Goal: Transaction & Acquisition: Subscribe to service/newsletter

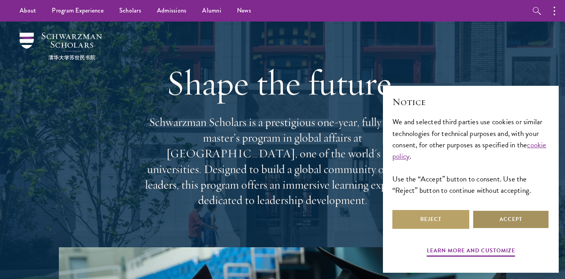
click at [497, 221] on button "Accept" at bounding box center [510, 219] width 77 height 19
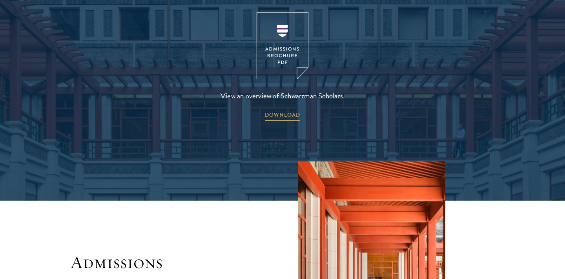
scroll to position [1118, 0]
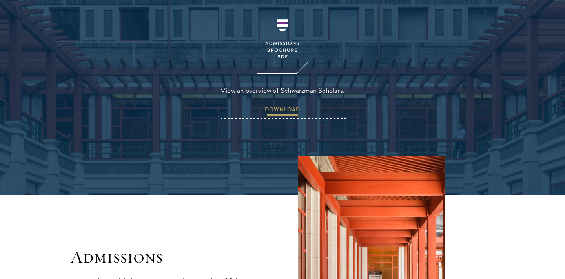
click at [287, 105] on span "DOWNLOAD" at bounding box center [282, 111] width 35 height 12
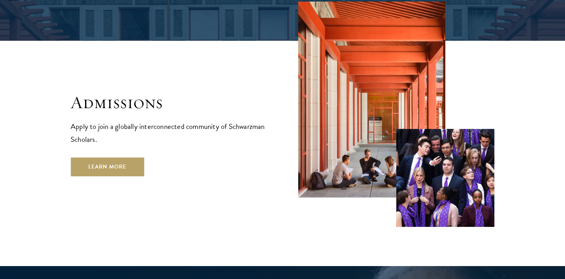
scroll to position [1287, 0]
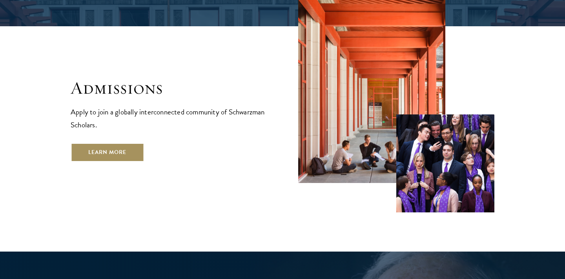
click at [131, 143] on link "Learn More" at bounding box center [107, 152] width 73 height 19
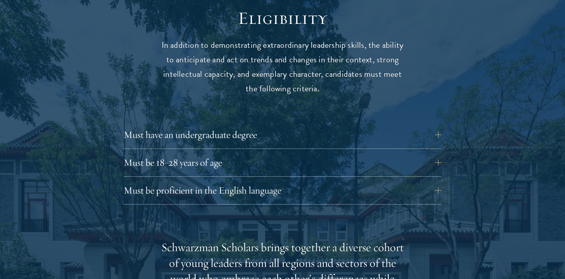
scroll to position [1041, 0]
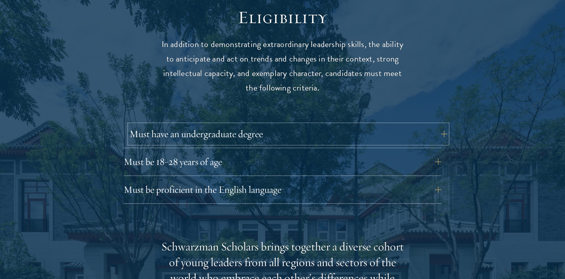
click at [433, 125] on button "Must have an undergraduate degree" at bounding box center [288, 134] width 318 height 19
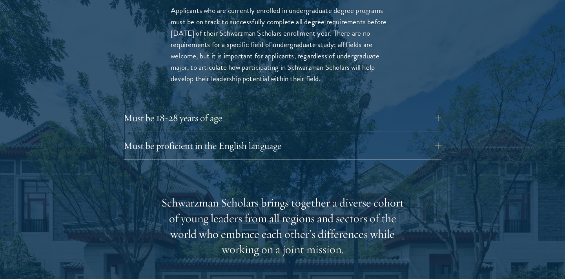
scroll to position [1200, 0]
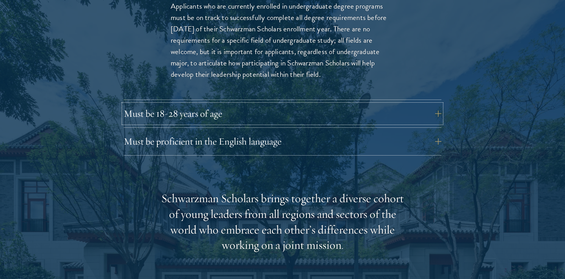
click at [439, 104] on button "Must be 18-28 years of age" at bounding box center [283, 113] width 318 height 19
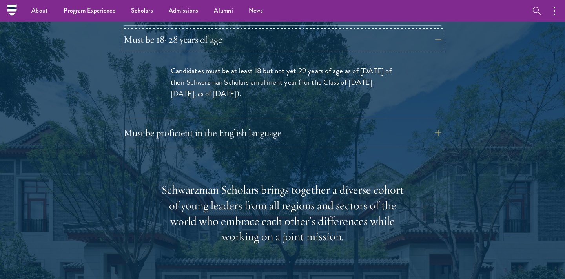
scroll to position [1169, 0]
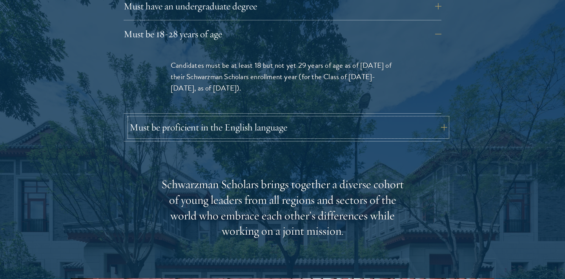
click at [425, 118] on button "Must be proficient in the English language" at bounding box center [288, 127] width 318 height 19
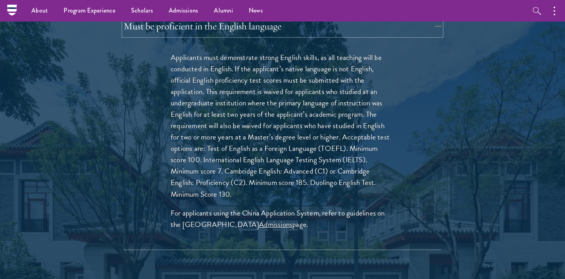
scroll to position [1185, 0]
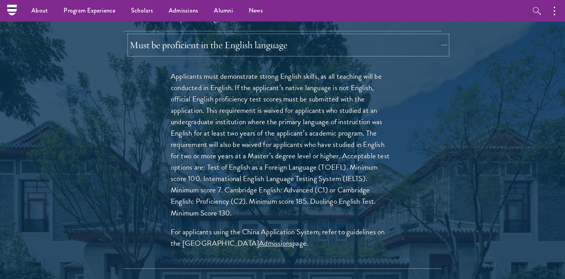
click at [358, 36] on button "Must be proficient in the English language" at bounding box center [288, 45] width 318 height 19
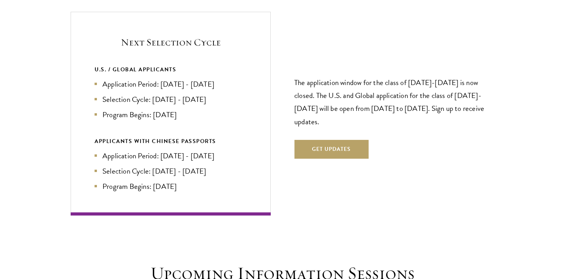
scroll to position [1695, 0]
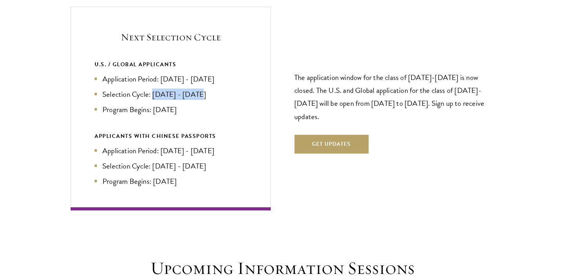
drag, startPoint x: 153, startPoint y: 78, endPoint x: 214, endPoint y: 81, distance: 60.8
click at [214, 89] on li "Selection Cycle: Oct - Nov 2026" at bounding box center [171, 94] width 152 height 11
drag, startPoint x: 197, startPoint y: 91, endPoint x: 154, endPoint y: 92, distance: 43.5
click at [153, 104] on li "Program Begins: Aug 2027" at bounding box center [171, 109] width 152 height 11
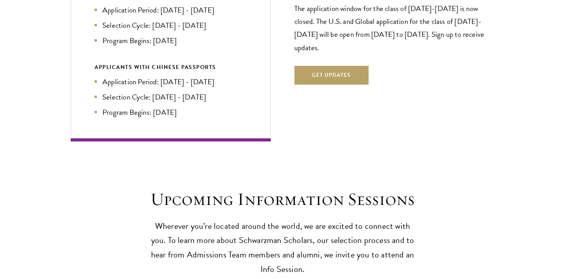
scroll to position [1764, 0]
click at [323, 65] on button "Get Updates" at bounding box center [331, 74] width 74 height 19
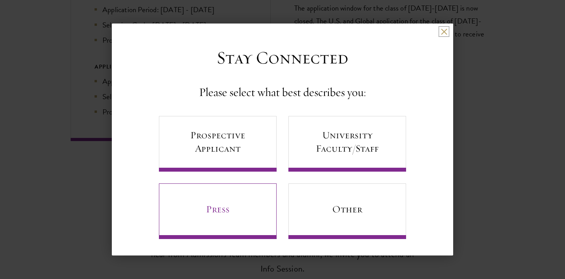
scroll to position [1, 0]
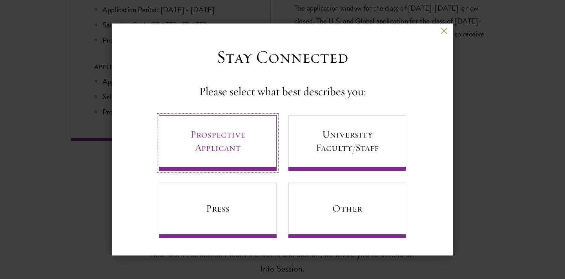
click at [247, 140] on link "Prospective Applicant" at bounding box center [218, 143] width 118 height 56
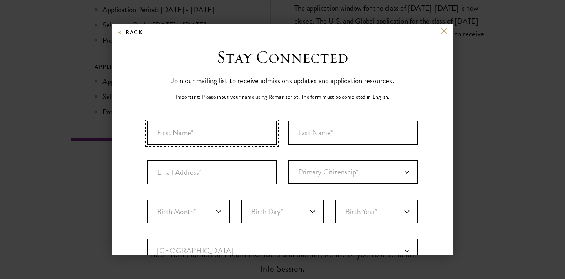
click at [262, 129] on input "First Name*" at bounding box center [211, 133] width 129 height 24
type input "Hasibul Islam"
type input "Rafi"
type input "hasibrafi20@gmail.com"
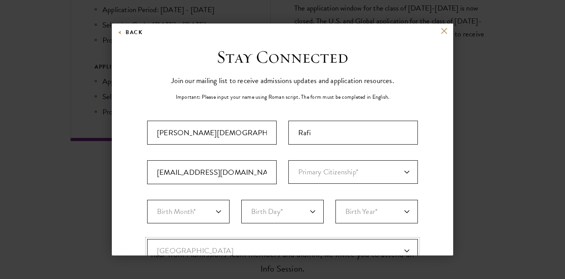
select select "BG"
type input "DHAKA"
select select
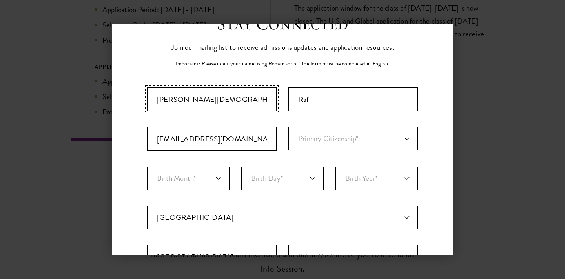
scroll to position [47, 0]
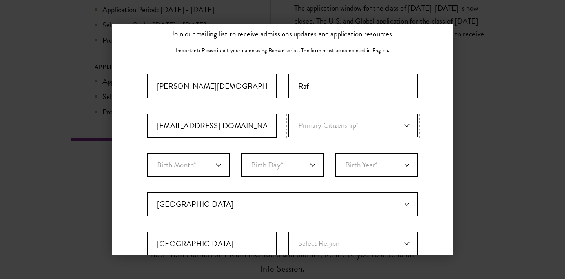
click at [308, 128] on select "Primary Citizenship* Afghanistan Aland Islands Albania Algeria Andorra Angola A…" at bounding box center [352, 126] width 129 height 24
select select "BG"
click at [288, 114] on select "Primary Citizenship* Afghanistan Aland Islands Albania Algeria Andorra Angola A…" at bounding box center [352, 126] width 129 height 24
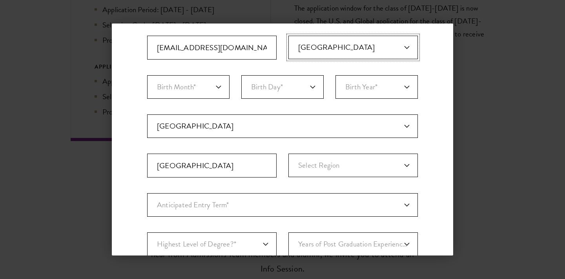
scroll to position [143, 0]
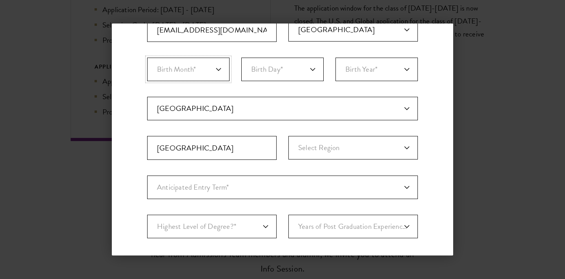
click at [221, 71] on select "Birth Month* January February March April May June July August September Octobe…" at bounding box center [188, 70] width 82 height 24
click at [273, 78] on select "Birth Day* 1 2 3 4 5 6 7 8 9 10 11 12 13 14 15 16 17 18 19 20 21 22 23 24 25 26…" at bounding box center [282, 70] width 82 height 24
select select "12"
click at [241, 58] on select "Birth Day* 1 2 3 4 5 6 7 8 9 10 11 12 13 14 15 16 17 18 19 20 21 22 23 24 25 26…" at bounding box center [282, 70] width 82 height 24
click at [225, 68] on select "Birth Month* January February March April May June July August September Octobe…" at bounding box center [188, 70] width 82 height 24
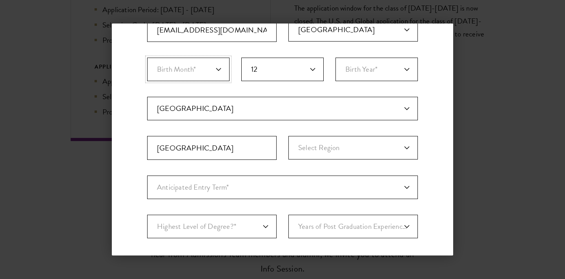
select select "01"
click at [147, 58] on select "Birth Month* January February March April May June July August September Octobe…" at bounding box center [188, 70] width 82 height 24
click at [381, 65] on select "Birth Year* 2025 2024 2023 2022 2021 2020 2019 2018 2017 2016 2015 2014 2013 20…" at bounding box center [376, 70] width 82 height 24
select select "2001"
click at [335, 58] on select "Birth Year* 2025 2024 2023 2022 2021 2020 2019 2018 2017 2016 2015 2014 2013 20…" at bounding box center [376, 70] width 82 height 24
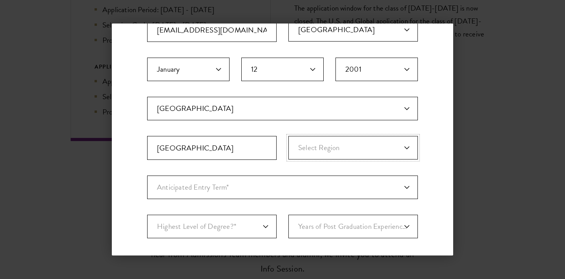
click at [343, 144] on select "Select Region Barisal Chittagong Division Dhaka Division Khulna Division Mymens…" at bounding box center [352, 148] width 129 height 24
click at [288, 136] on select "Select Region Barisal Chittagong Division Dhaka Division Khulna Division Mymens…" at bounding box center [352, 148] width 129 height 24
click at [337, 149] on select "Select Region Barisal Chittagong Division Dhaka Division Khulna Division Mymens…" at bounding box center [352, 148] width 129 height 24
select select "Dhaka Division"
click at [288, 136] on select "Select Region Barisal Chittagong Division Dhaka Division Khulna Division Mymens…" at bounding box center [352, 148] width 129 height 24
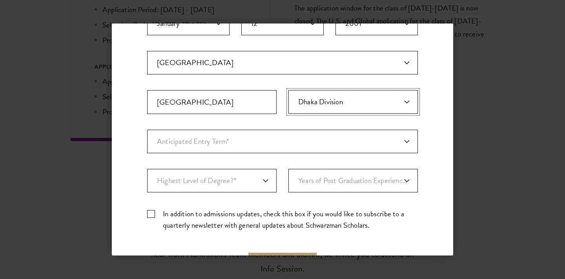
scroll to position [199, 0]
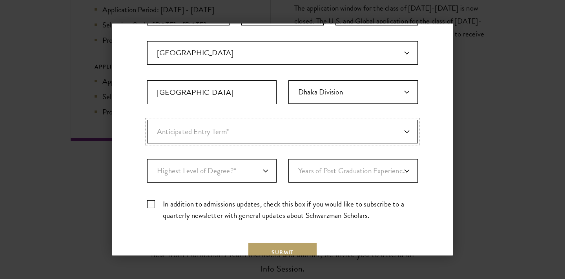
click at [303, 136] on select "Anticipated Entry Term* Just Exploring" at bounding box center [282, 132] width 271 height 24
click at [147, 120] on select "Anticipated Entry Term* Just Exploring" at bounding box center [282, 132] width 271 height 24
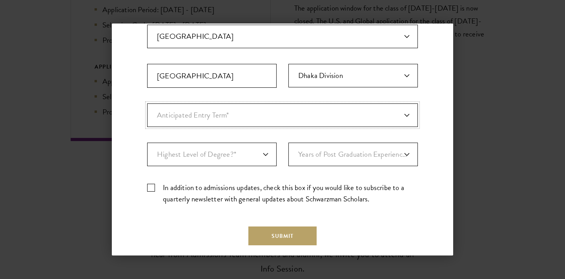
scroll to position [222, 0]
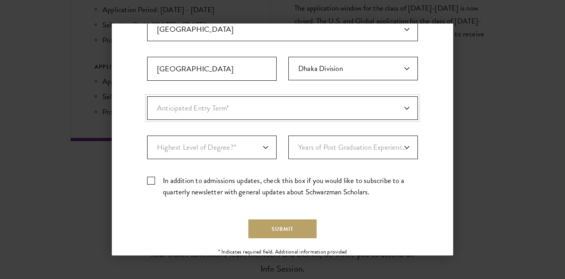
click at [304, 112] on select "Anticipated Entry Term* Just Exploring" at bounding box center [282, 108] width 271 height 24
click at [147, 96] on select "Anticipated Entry Term* Just Exploring" at bounding box center [282, 108] width 271 height 24
click at [261, 144] on select "Highest Level of Degree?* PHD Bachelor's Master's Current Undergraduate Student" at bounding box center [211, 148] width 129 height 24
select select "baef124f-e103-44b1-8ca6-5d0669438e44"
click at [147, 136] on select "Highest Level of Degree?* PHD Bachelor's Master's Current Undergraduate Student" at bounding box center [211, 148] width 129 height 24
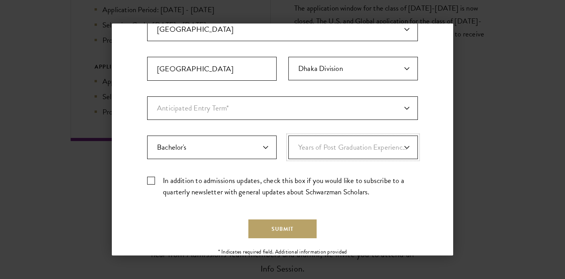
click at [359, 148] on select "Years of Post Graduation Experience?* 1 2 3 4 5 6 7 8 9 10" at bounding box center [352, 148] width 129 height 24
click at [288, 136] on select "Years of Post Graduation Experience?* 1 2 3 4 5 6 7 8 9 10" at bounding box center [352, 148] width 129 height 24
click at [376, 154] on select "Years of Post Graduation Experience?* 1 2 3 4 5 6 7 8 9 10" at bounding box center [352, 148] width 129 height 24
click at [148, 183] on label "In addition to admissions updates, check this box if you would like to subscrib…" at bounding box center [282, 186] width 271 height 23
click at [148, 180] on input "In addition to admissions updates, check this box if you would like to subscrib…" at bounding box center [282, 177] width 271 height 5
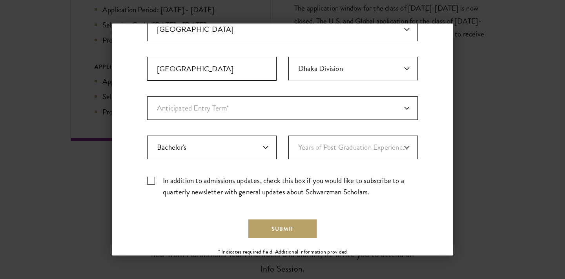
checkbox input "true"
click at [255, 227] on button "Submit" at bounding box center [282, 229] width 68 height 19
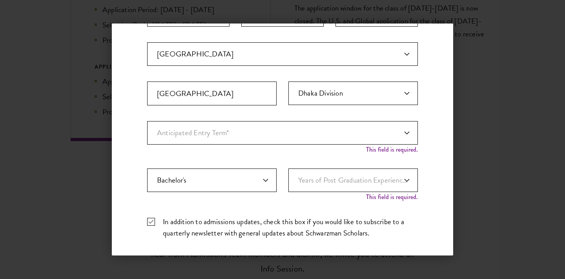
scroll to position [192, 0]
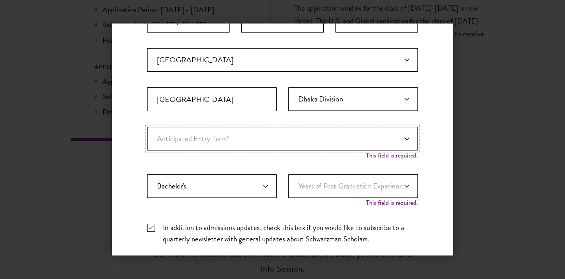
click at [336, 141] on select "Anticipated Entry Term* Just Exploring" at bounding box center [282, 139] width 271 height 24
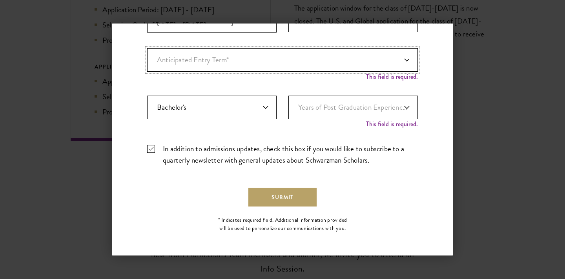
click at [360, 65] on select "Anticipated Entry Term* Just Exploring" at bounding box center [282, 60] width 271 height 24
select select "a6790467-ebe7-4045-a56a-66c1cae98076"
click at [147, 56] on select "Anticipated Entry Term* Just Exploring" at bounding box center [282, 60] width 271 height 24
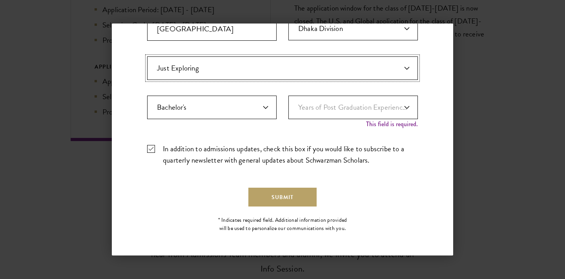
click at [411, 69] on select "Anticipated Entry Term* Just Exploring" at bounding box center [282, 68] width 271 height 24
click at [307, 196] on button "Submit" at bounding box center [282, 197] width 68 height 19
click at [402, 103] on select "Years of Post Graduation Experience?* 1 2 3 4 5 6 7 8 9 10" at bounding box center [352, 108] width 129 height 24
select select "1"
click at [288, 104] on select "Years of Post Graduation Experience?* 1 2 3 4 5 6 7 8 9 10" at bounding box center [352, 108] width 129 height 24
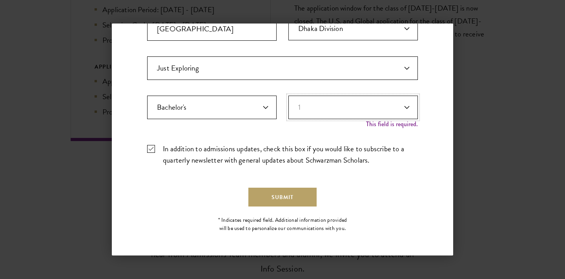
scroll to position [254, 0]
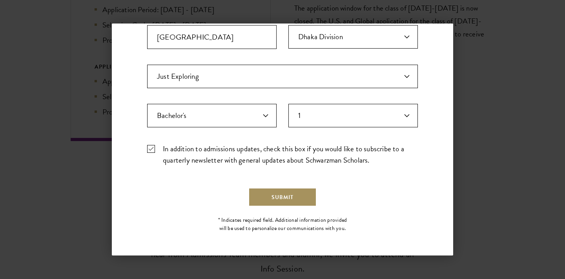
click at [302, 196] on button "Submit" at bounding box center [282, 197] width 68 height 19
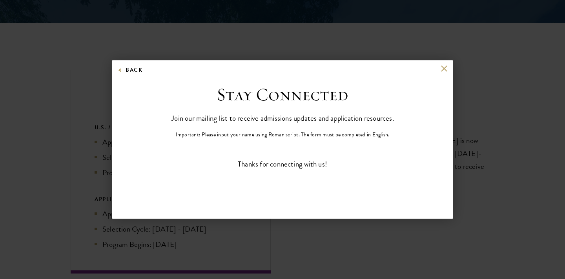
scroll to position [0, 0]
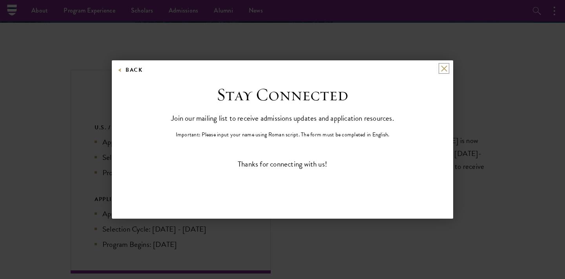
click at [442, 70] on button at bounding box center [443, 68] width 7 height 7
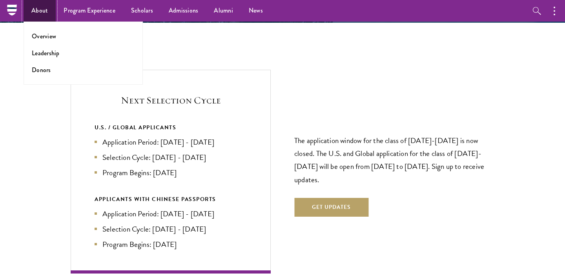
click at [42, 6] on link "About" at bounding box center [40, 11] width 32 height 22
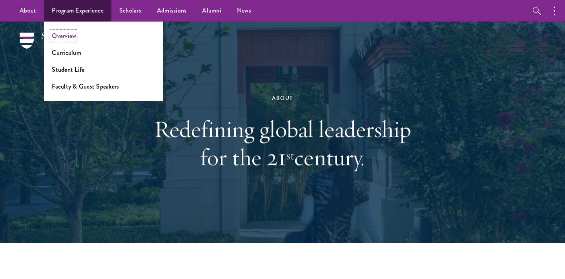
click at [66, 35] on link "Overview" at bounding box center [64, 35] width 24 height 9
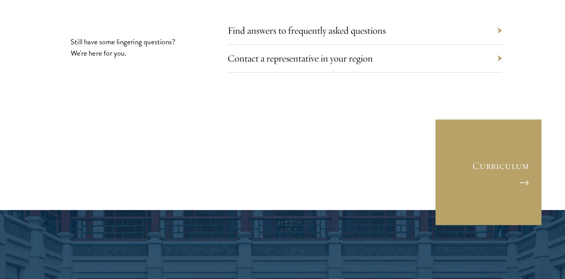
scroll to position [3723, 0]
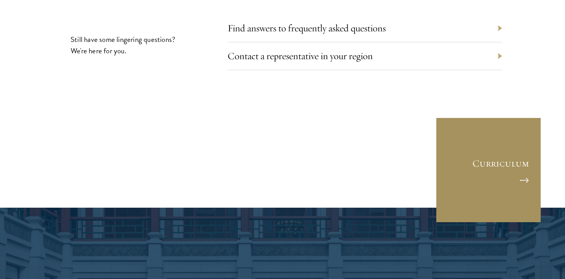
click at [486, 117] on link "Curriculum" at bounding box center [488, 170] width 106 height 106
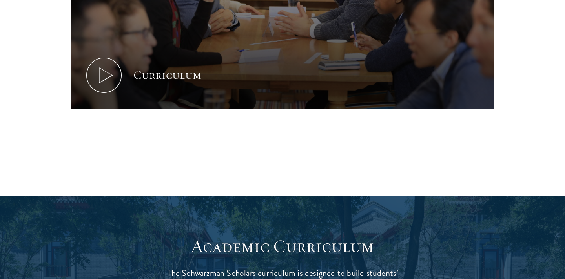
scroll to position [465, 0]
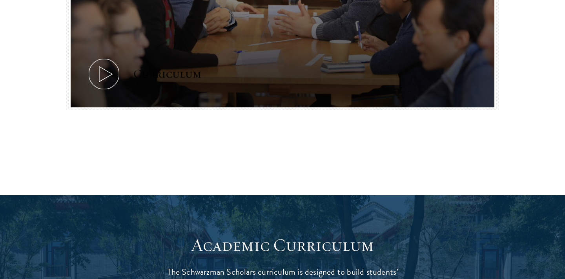
click at [95, 76] on icon at bounding box center [103, 73] width 35 height 35
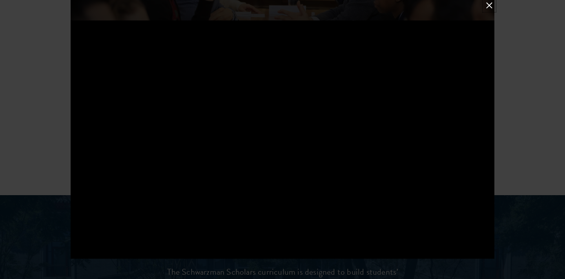
click at [488, 1] on button at bounding box center [489, 5] width 10 height 10
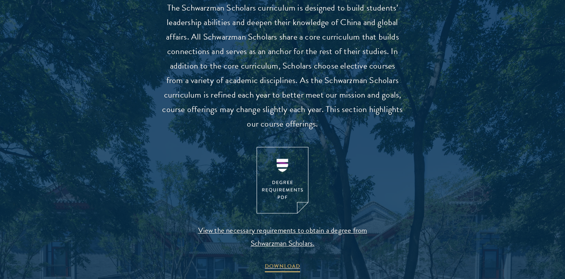
scroll to position [740, 0]
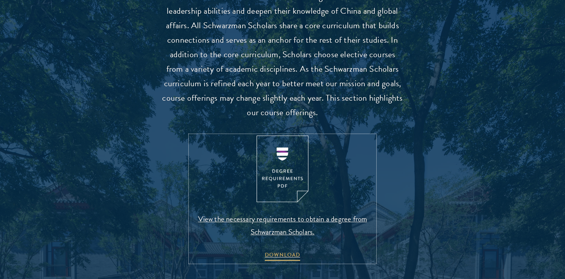
click at [291, 230] on span "View the necessary requirements to obtain a degree from Schwarzman Scholars." at bounding box center [282, 226] width 184 height 26
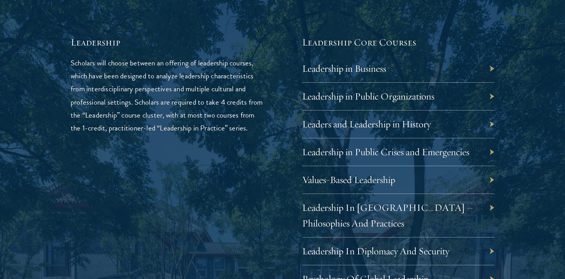
scroll to position [1328, 0]
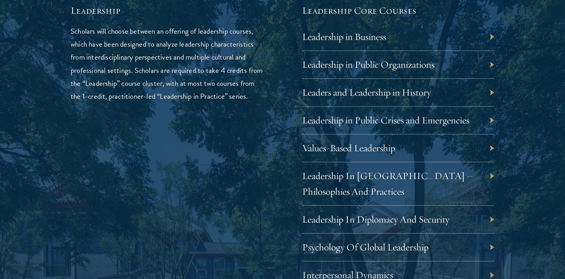
click at [494, 40] on div "01 Core Curriculum 01 Core Curriculum All Schwarzman Scholars share a core curr…" at bounding box center [282, 206] width 486 height 993
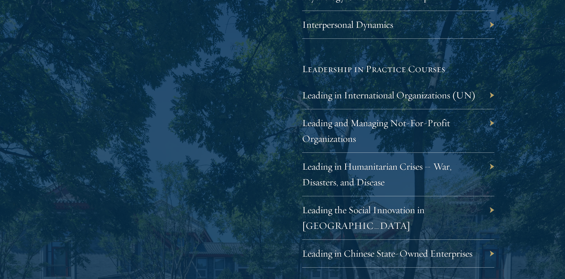
scroll to position [1581, 0]
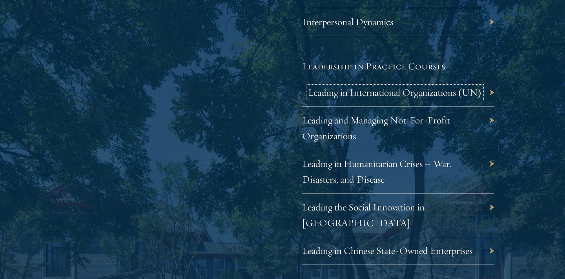
click at [452, 91] on link "Leading in International Organizations (UN)" at bounding box center [395, 92] width 174 height 12
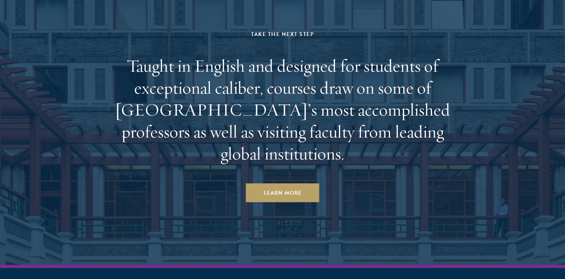
scroll to position [4723, 0]
